Goal: Answer question/provide support

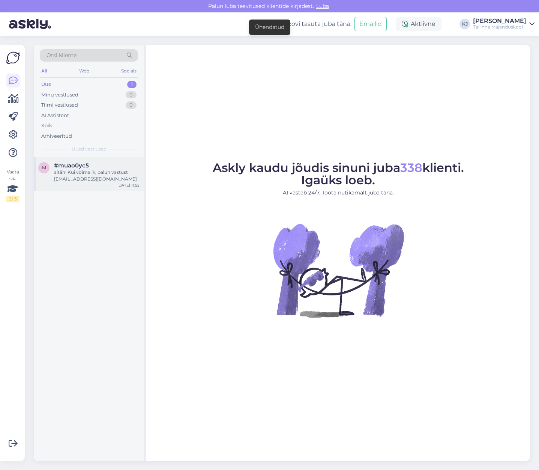
click at [107, 187] on div "m #muao0yc5 aitäh! Kui võimalik, palun vastust [EMAIL_ADDRESS][DOMAIN_NAME] [DA…" at bounding box center [89, 174] width 110 height 34
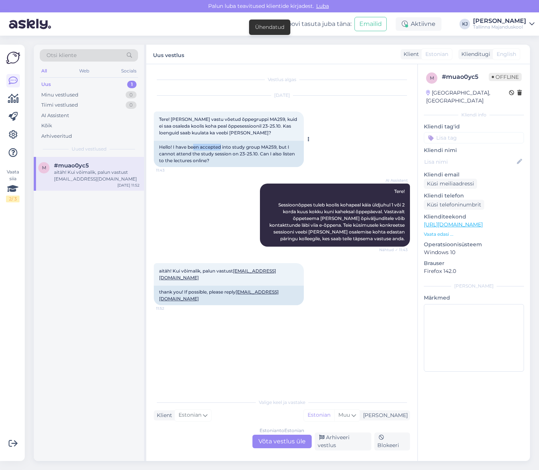
drag, startPoint x: 194, startPoint y: 142, endPoint x: 231, endPoint y: 141, distance: 37.2
click at [231, 141] on div "Hello! I have been accepted into study group MA259, but I cannot attend the stu…" at bounding box center [229, 154] width 150 height 26
click at [224, 125] on span "Tere! [PERSON_NAME] vastu võetud õppegruppi MA259, kuid ei saa osaleda koolis k…" at bounding box center [228, 125] width 139 height 19
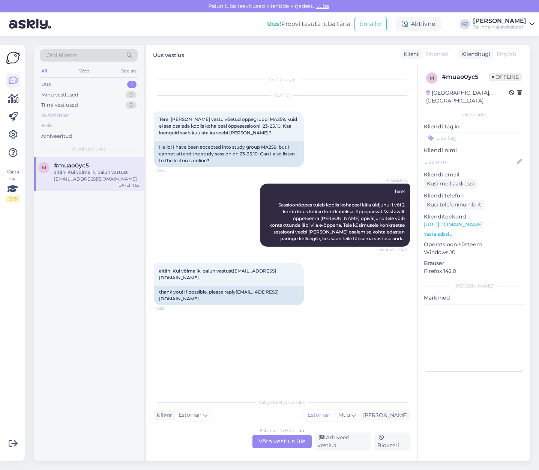
click at [81, 116] on div "AI Assistent" at bounding box center [89, 115] width 98 height 11
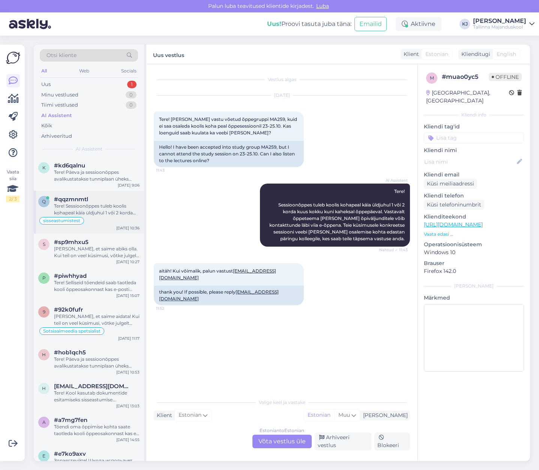
click at [94, 193] on div "q #qqzmnmtl Tere! Sessioonõppes tuleb koolis kohapeal käia üldjuhul 1 või 2 kor…" at bounding box center [89, 212] width 110 height 43
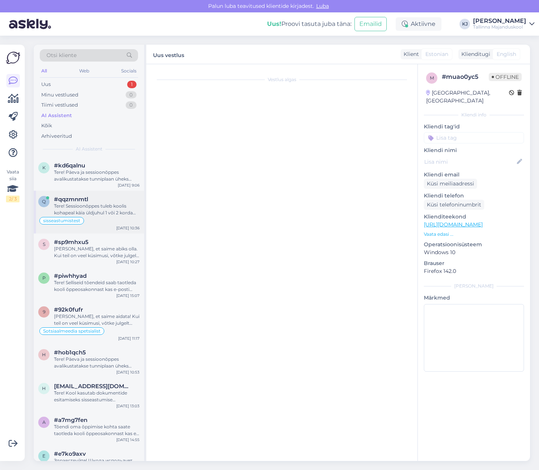
scroll to position [756, 0]
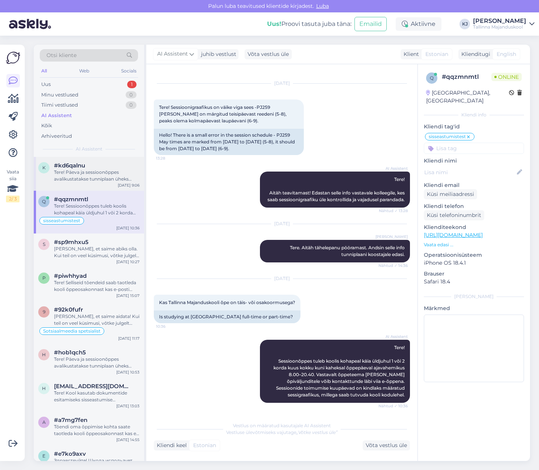
click at [95, 180] on div "Tere! Päeva ja sessioonõppes avalikustatakse tunniplaan üheks sessiooniks [PERS…" at bounding box center [97, 176] width 86 height 14
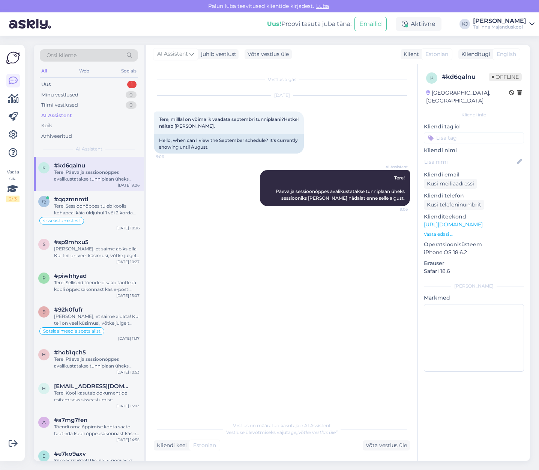
scroll to position [0, 0]
click at [95, 180] on div "Tere! Päeva ja sessioonõppes avalikustatakse tunniplaan üheks sessiooniks [PERS…" at bounding box center [97, 176] width 86 height 14
click at [100, 284] on div "Tere! Selliseid tõendeid saab taotleda kooli õppeosakonnast kas e-posti [PERSON…" at bounding box center [97, 286] width 86 height 14
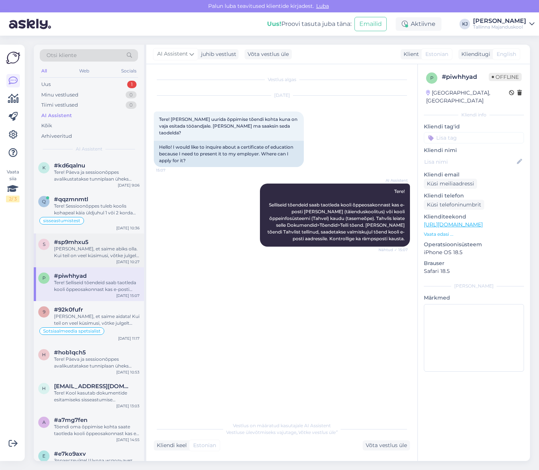
click at [109, 261] on div "s #sp9mhxu5 Hea meel, et saime abiks olla. Kui teil on veel küsimusi, võtke jul…" at bounding box center [89, 250] width 110 height 34
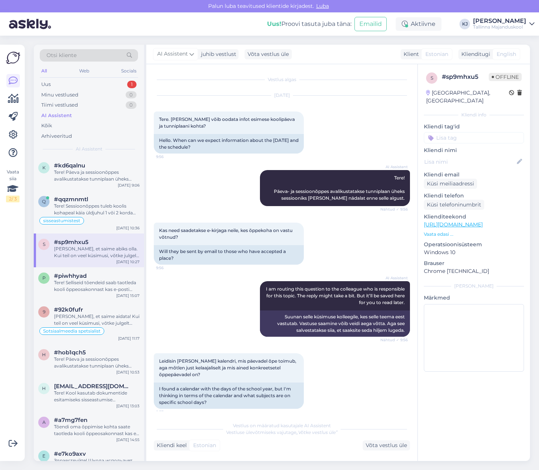
scroll to position [206, 0]
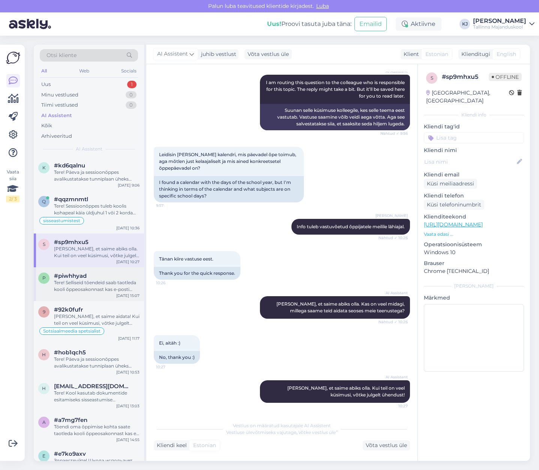
click at [109, 279] on div "Tere! Selliseid tõendeid saab taotleda kooli õppeosakonnast kas e-posti [PERSON…" at bounding box center [97, 286] width 86 height 14
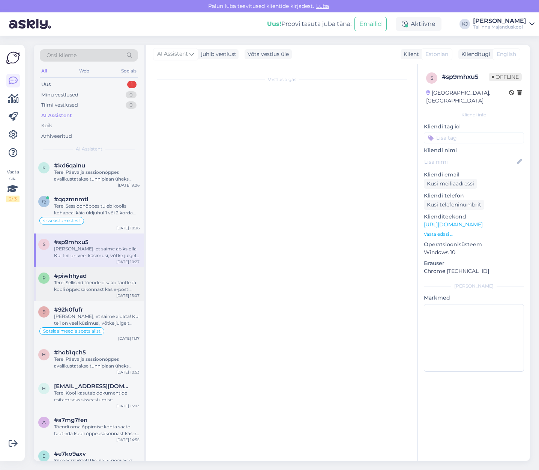
scroll to position [0, 0]
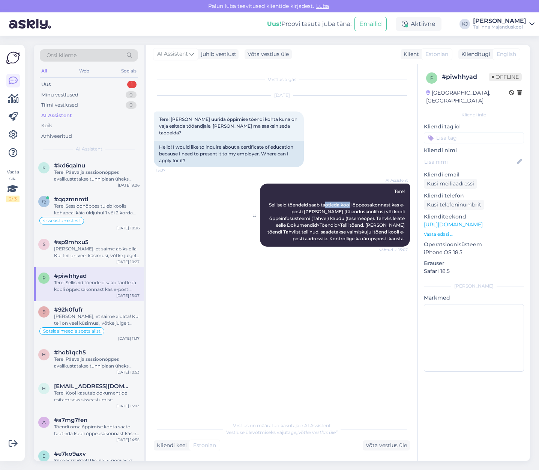
drag, startPoint x: 345, startPoint y: 200, endPoint x: 351, endPoint y: 201, distance: 6.1
click at [351, 201] on div "AI Assistent Tere! Selliseid tõendeid saab taotleda kooli õppeosakonnast kas e-…" at bounding box center [335, 215] width 150 height 63
click at [357, 205] on span "Tere! Selliseid tõendeid saab taotleda kooli õppeosakonnast kas e-posti [PERSON…" at bounding box center [337, 214] width 138 height 53
click at [333, 199] on span "Tere! Selliseid tõendeid saab taotleda kooli õppeosakonnast kas e-posti [PERSON…" at bounding box center [337, 214] width 138 height 53
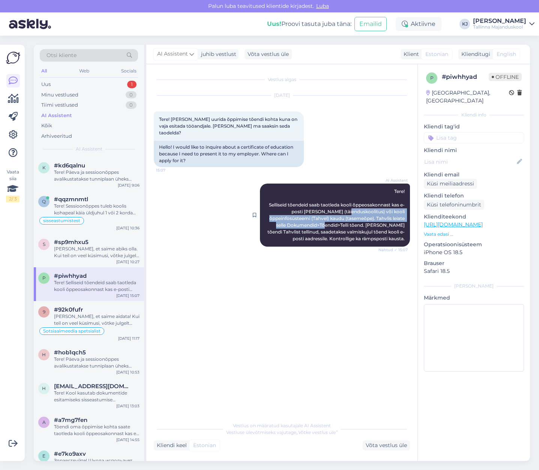
drag, startPoint x: 332, startPoint y: 211, endPoint x: 331, endPoint y: 218, distance: 7.7
click at [331, 218] on div "AI Assistent Tere! Selliseid tõendeid saab taotleda kooli õppeosakonnast kas e-…" at bounding box center [335, 215] width 150 height 63
click at [331, 218] on span "Tere! Selliseid tõendeid saab taotleda kooli õppeosakonnast kas e-posti [PERSON…" at bounding box center [337, 214] width 138 height 53
drag, startPoint x: 318, startPoint y: 219, endPoint x: 311, endPoint y: 220, distance: 6.8
click at [311, 220] on span "Tere! Selliseid tõendeid saab taotleda kooli õppeosakonnast kas e-posti [PERSON…" at bounding box center [337, 214] width 138 height 53
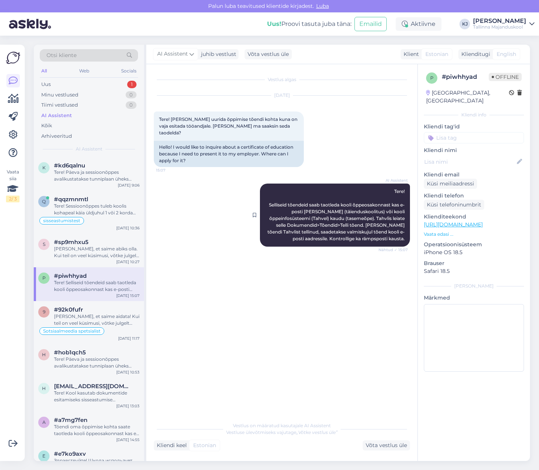
click at [294, 221] on span "Tere! Selliseid tõendeid saab taotleda kooli õppeosakonnast kas e-posti [PERSON…" at bounding box center [337, 214] width 138 height 53
click at [292, 220] on span "Tere! Selliseid tõendeid saab taotleda kooli õppeosakonnast kas e-posti [PERSON…" at bounding box center [337, 214] width 138 height 53
click at [119, 313] on div "#92k0fufr" at bounding box center [97, 309] width 86 height 7
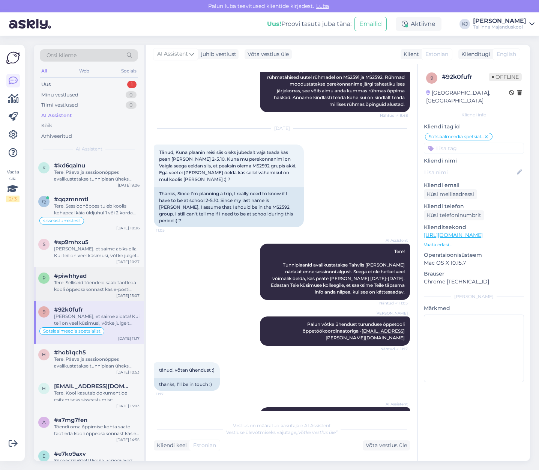
click at [111, 287] on div "Tere! Selliseid tõendeid saab taotleda kooli õppeosakonnast kas e-posti [PERSON…" at bounding box center [97, 286] width 86 height 14
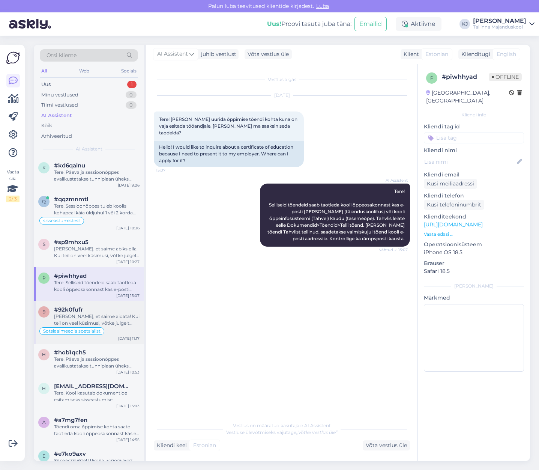
click at [115, 309] on div "#92k0fufr" at bounding box center [97, 309] width 86 height 7
